Goal: Transaction & Acquisition: Purchase product/service

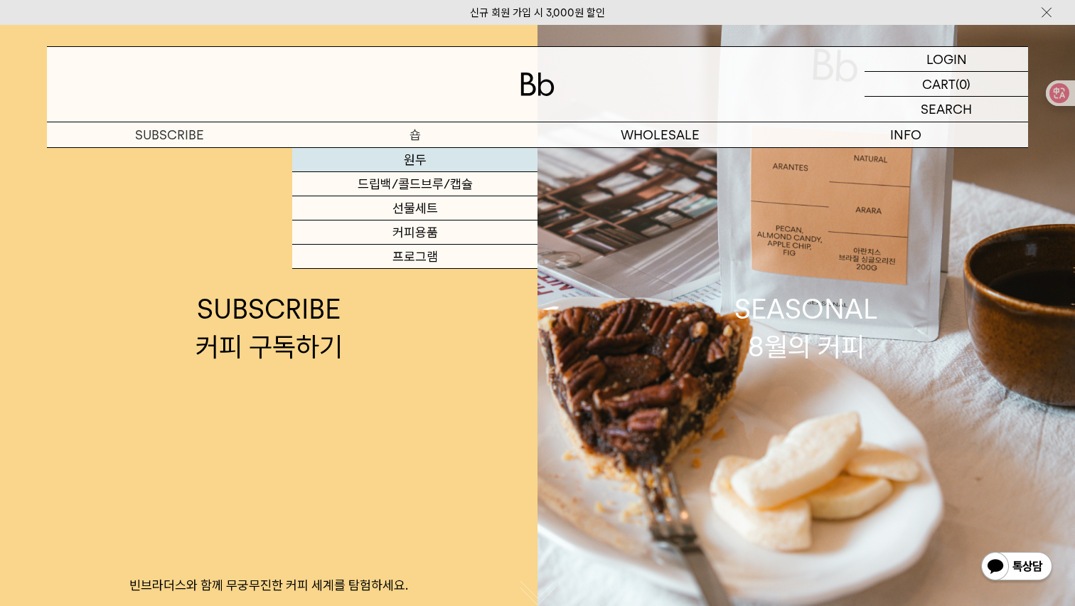
click at [426, 161] on link "원두" at bounding box center [414, 160] width 245 height 24
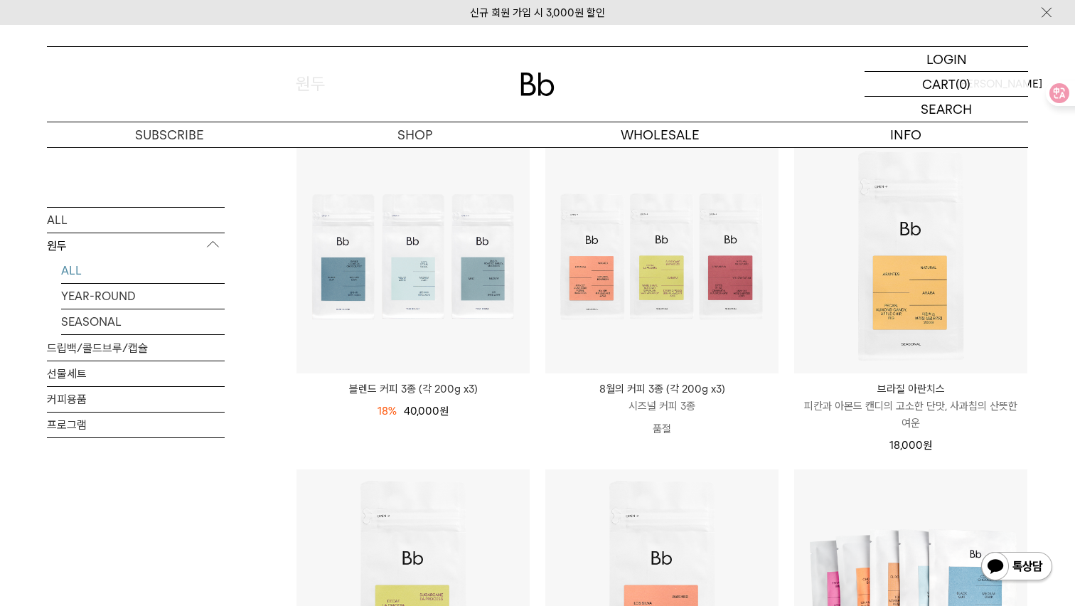
scroll to position [569, 0]
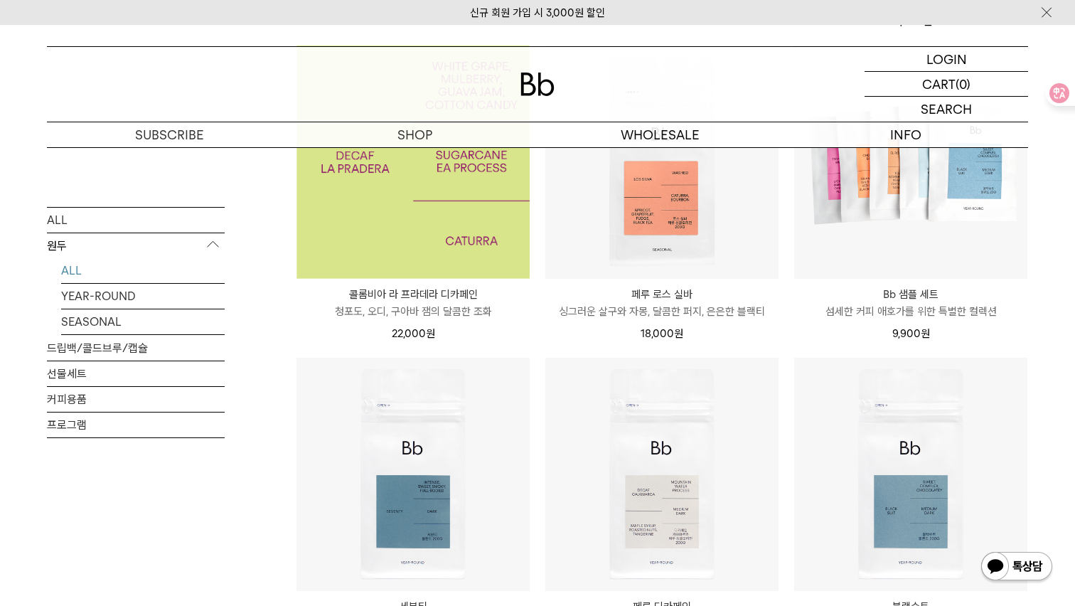
click at [367, 220] on img at bounding box center [413, 162] width 233 height 233
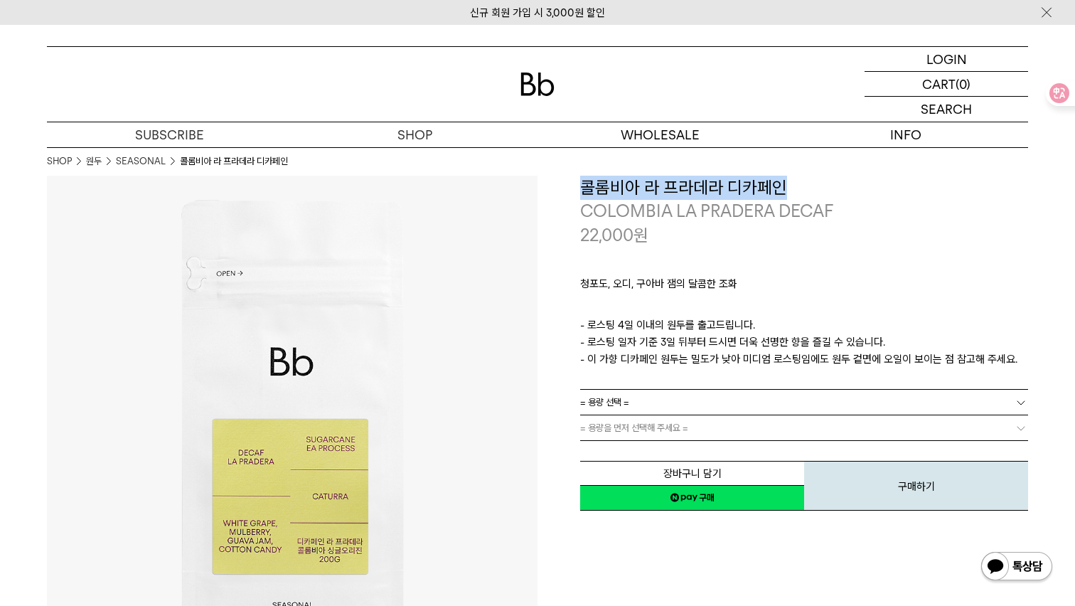
drag, startPoint x: 609, startPoint y: 184, endPoint x: 781, endPoint y: 183, distance: 171.4
click at [778, 183] on h3 "콜롬비아 라 프라데라 디카페인" at bounding box center [804, 188] width 448 height 24
